Goal: Find specific page/section: Find specific page/section

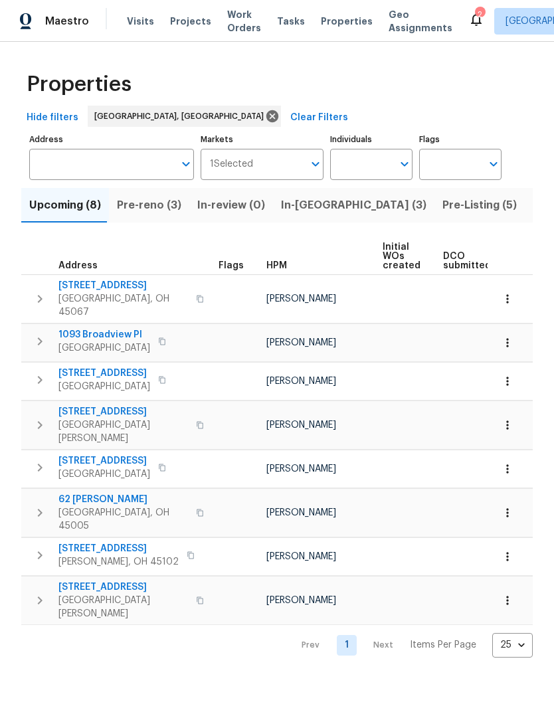
click at [153, 209] on span "Pre-reno (3)" at bounding box center [149, 205] width 64 height 19
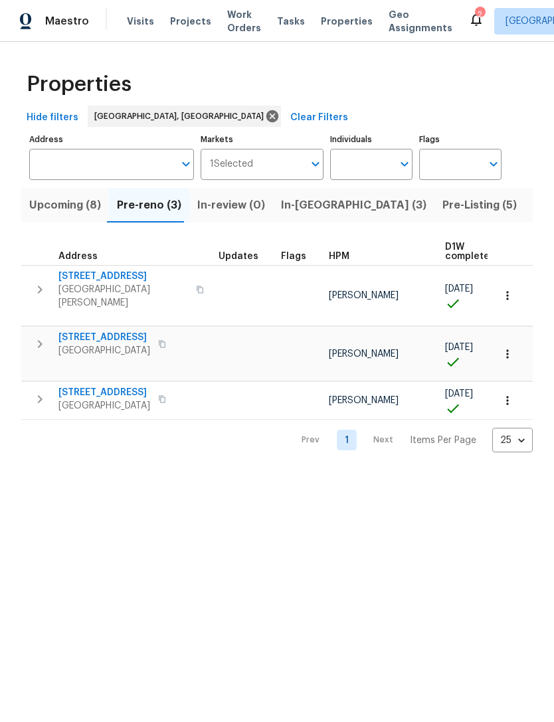
click at [190, 24] on span "Projects" at bounding box center [190, 21] width 41 height 13
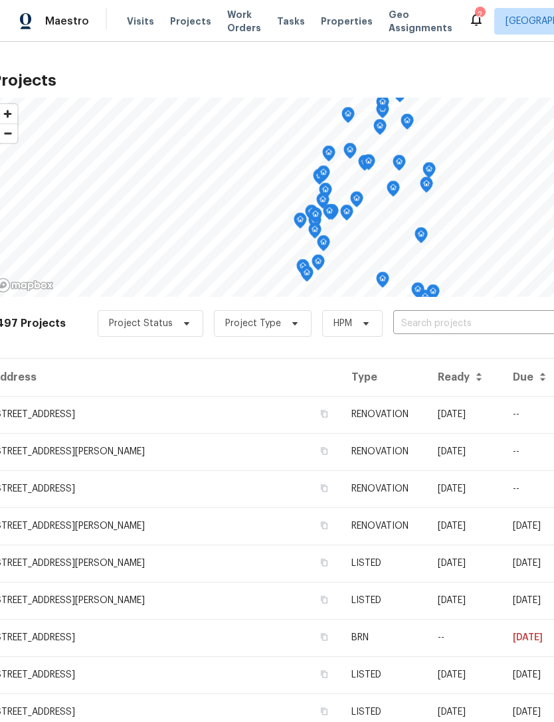
scroll to position [0, 9]
click at [114, 408] on td "[STREET_ADDRESS]" at bounding box center [165, 414] width 349 height 37
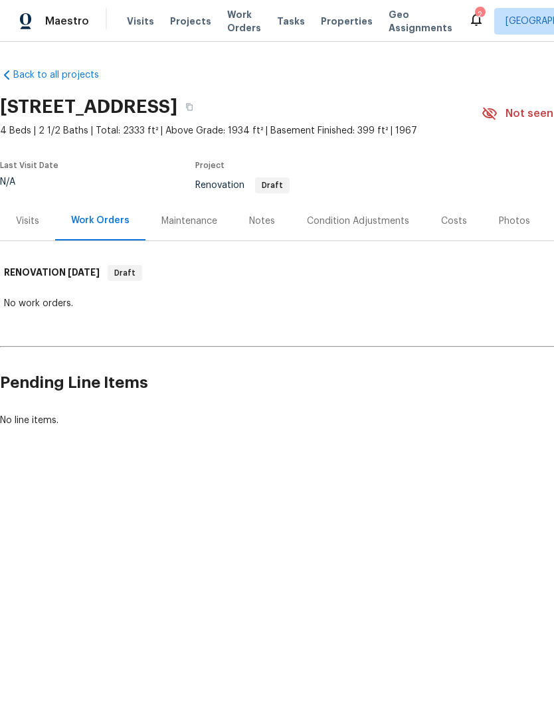
click at [39, 218] on div "Visits" at bounding box center [27, 221] width 23 height 13
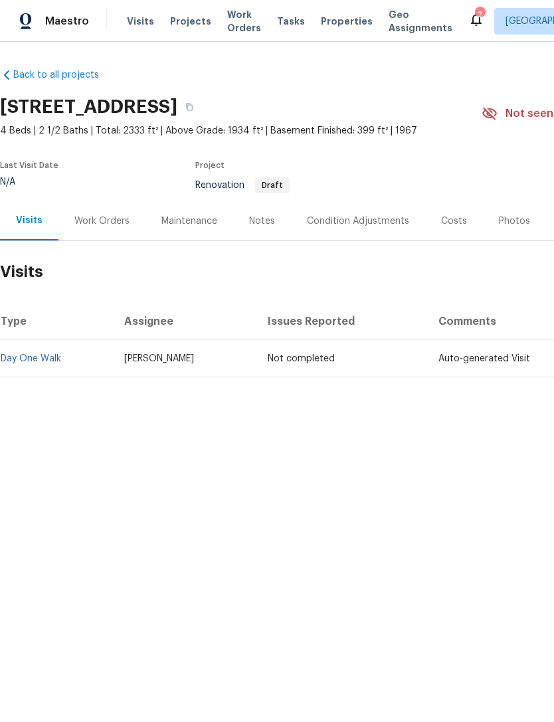
click at [187, 27] on span "Projects" at bounding box center [190, 21] width 41 height 13
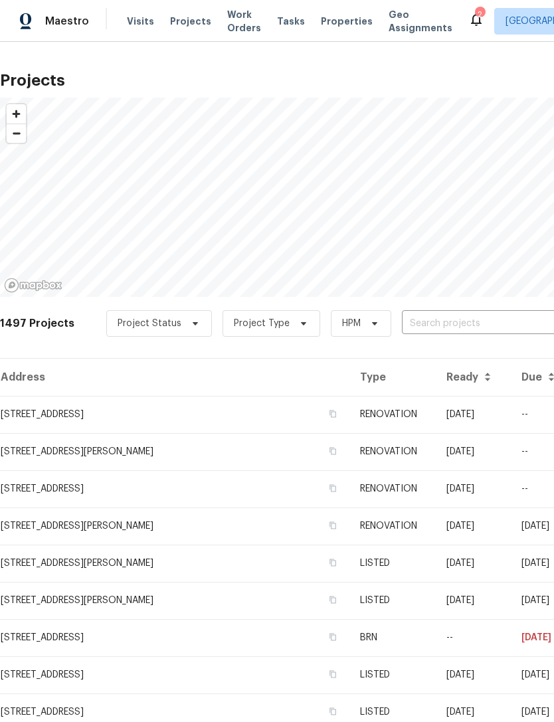
click at [139, 22] on span "Visits" at bounding box center [140, 21] width 27 height 13
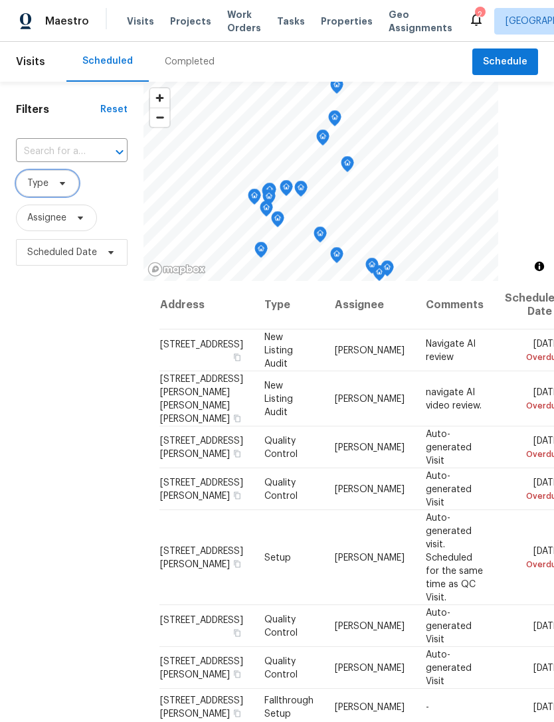
click at [72, 185] on span "Type" at bounding box center [47, 183] width 63 height 27
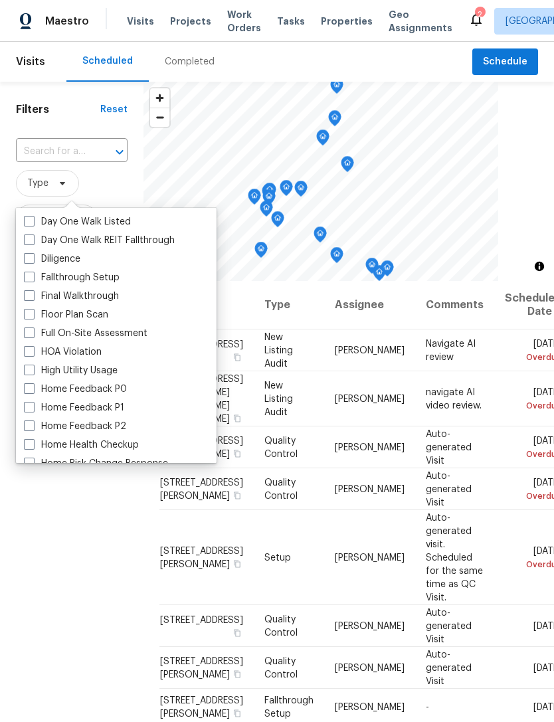
scroll to position [249, 0]
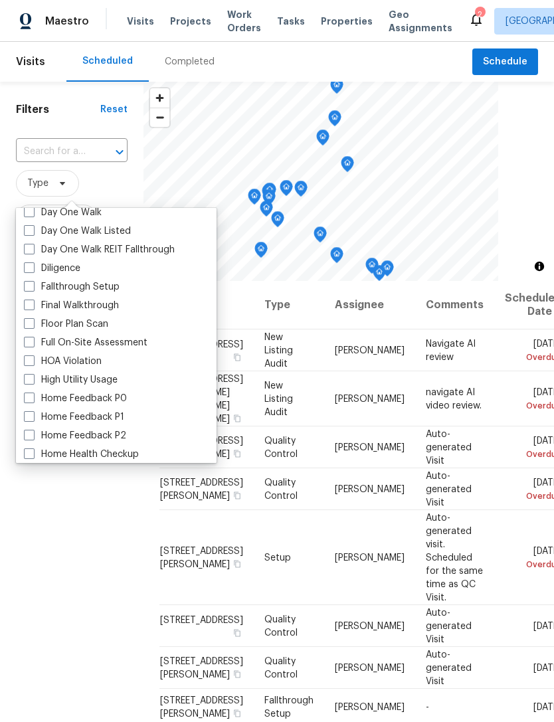
click at [80, 269] on label "Diligence" at bounding box center [52, 268] width 56 height 13
click at [33, 269] on input "Diligence" at bounding box center [28, 266] width 9 height 9
checkbox input "true"
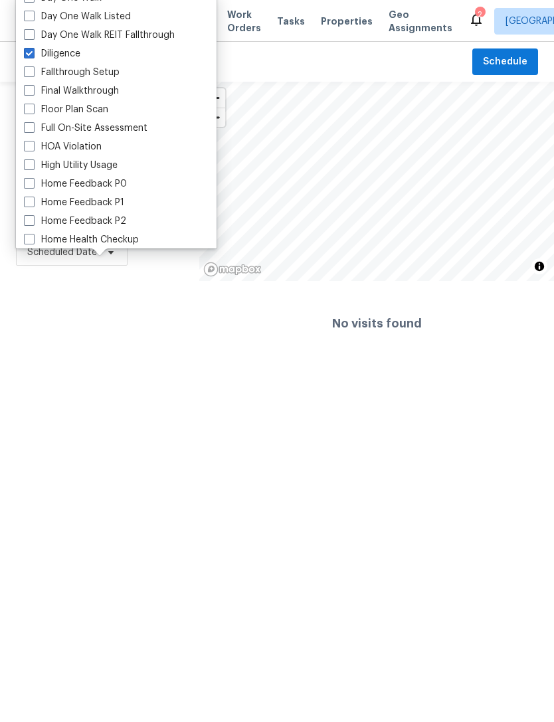
click at [108, 309] on div "Filters Reset ​ Diligence Assignee Scheduled Date" at bounding box center [99, 224] width 199 height 284
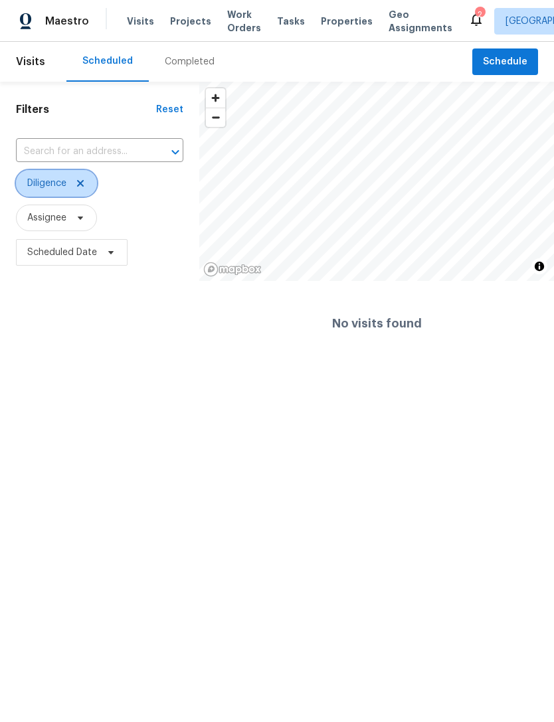
click at [86, 179] on icon at bounding box center [80, 183] width 11 height 11
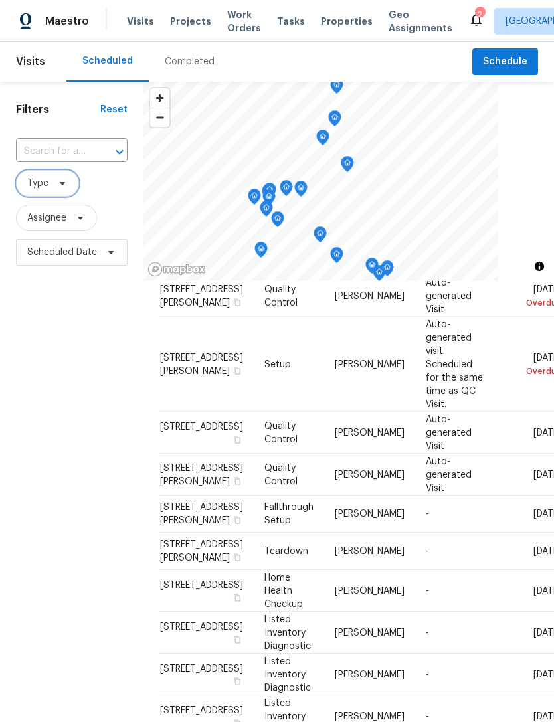
scroll to position [192, 0]
